Goal: Task Accomplishment & Management: Manage account settings

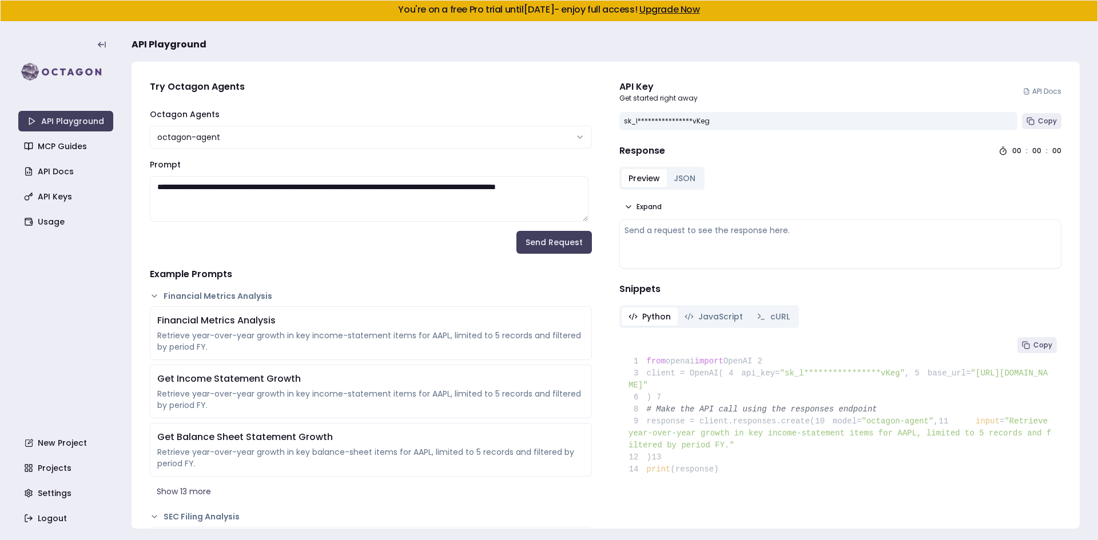
click at [899, 118] on div "**********" at bounding box center [818, 121] width 398 height 18
click at [1038, 122] on span "Copy" at bounding box center [1047, 121] width 19 height 9
click at [89, 346] on div "API Playground MCP Guides API Docs API Keys Usage New Project Projects Settings…" at bounding box center [65, 281] width 95 height 496
click at [60, 217] on link "Usage" at bounding box center [66, 222] width 95 height 21
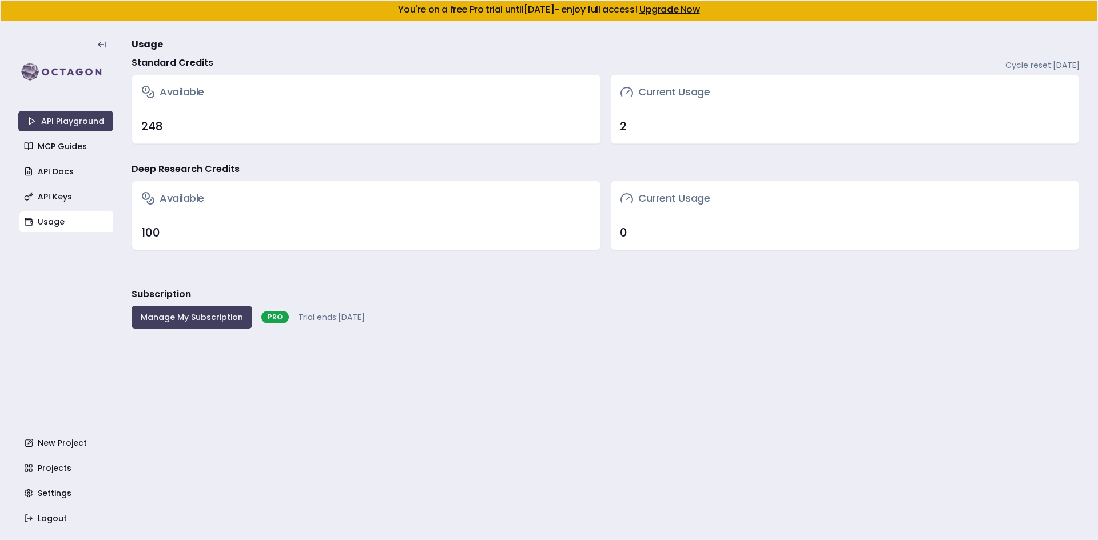
click at [630, 125] on div "2" at bounding box center [845, 126] width 450 height 16
click at [691, 313] on div "Subscription Manage My Subscription PRO Trial ends: October 21, 2025" at bounding box center [606, 308] width 948 height 41
drag, startPoint x: 647, startPoint y: 136, endPoint x: 638, endPoint y: 128, distance: 12.2
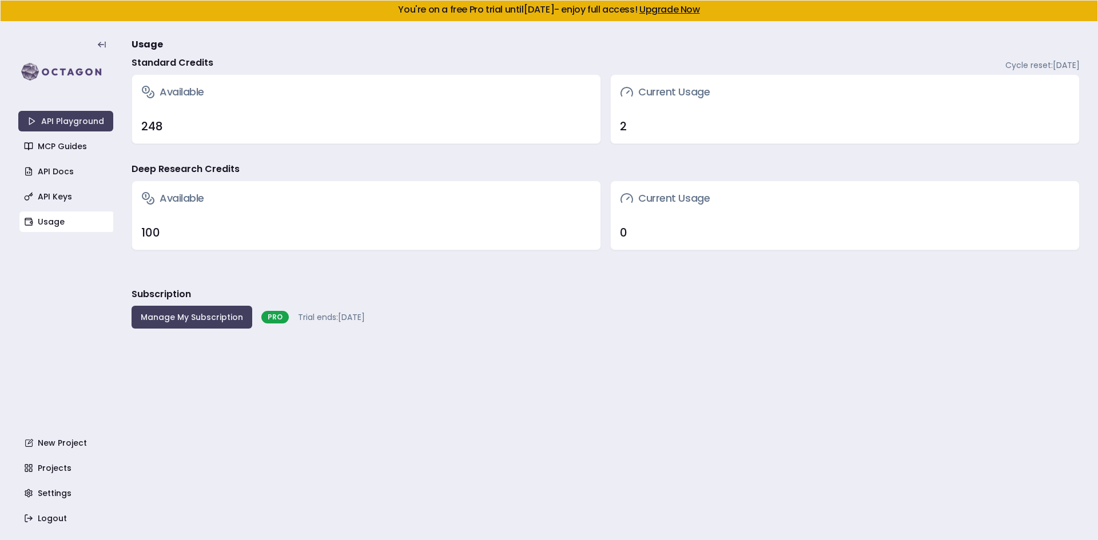
click at [634, 128] on div "2" at bounding box center [845, 126] width 468 height 34
click at [648, 128] on div "2" at bounding box center [845, 126] width 450 height 16
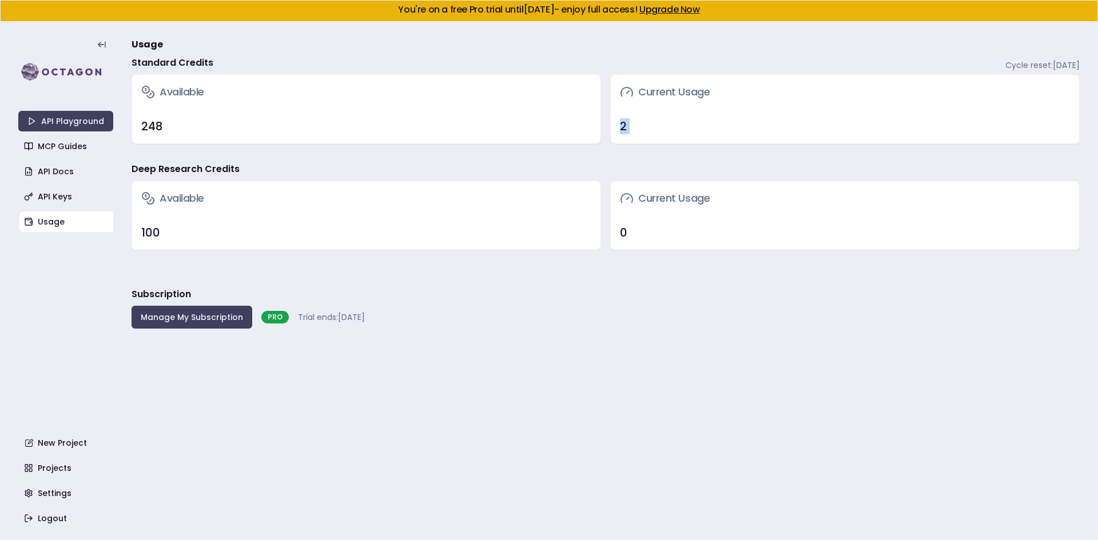
click at [648, 128] on div "2" at bounding box center [845, 126] width 450 height 16
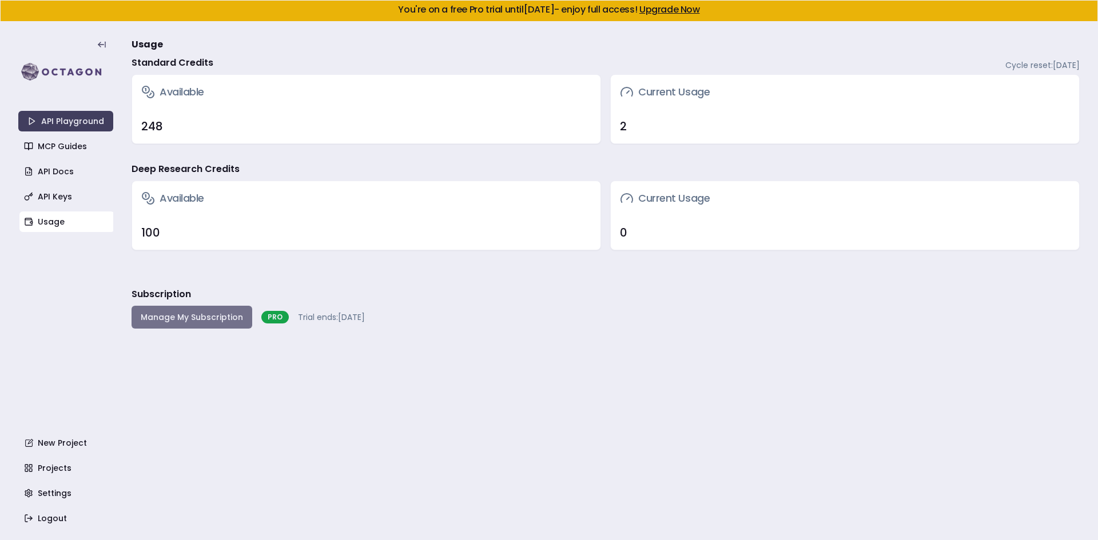
click at [204, 321] on button "Manage My Subscription" at bounding box center [192, 317] width 121 height 23
click at [655, 142] on div "3" at bounding box center [845, 126] width 468 height 34
click at [651, 142] on div "3" at bounding box center [845, 126] width 468 height 34
click at [441, 121] on div "247" at bounding box center [366, 126] width 450 height 16
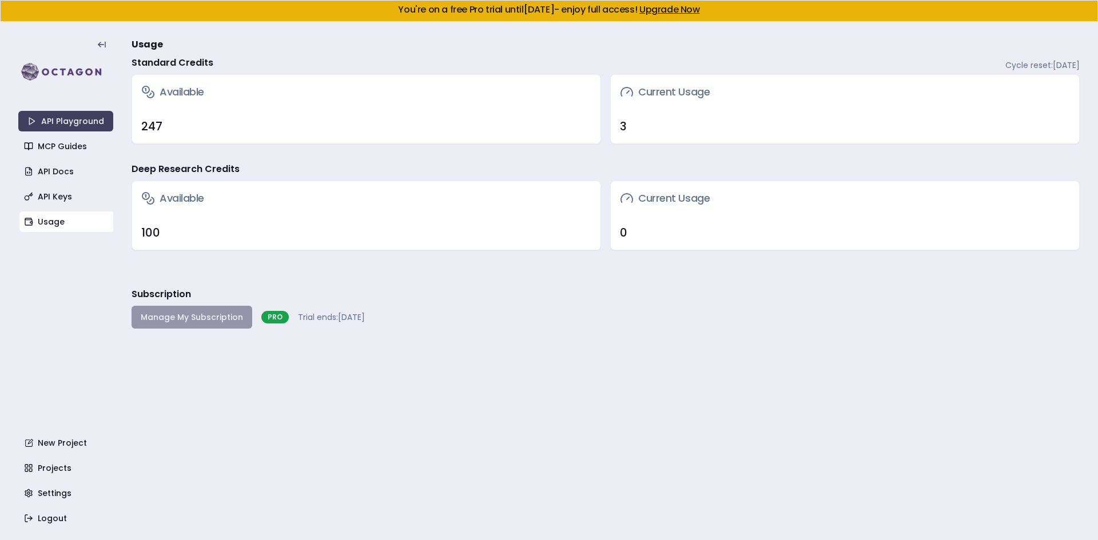
click at [710, 114] on div "3" at bounding box center [845, 126] width 468 height 34
click at [165, 321] on div "Manage My Subscription PRO Trial ends: October 21, 2025" at bounding box center [248, 317] width 233 height 23
click at [186, 325] on button "Manage My Subscription" at bounding box center [192, 317] width 121 height 23
